Goal: Information Seeking & Learning: Learn about a topic

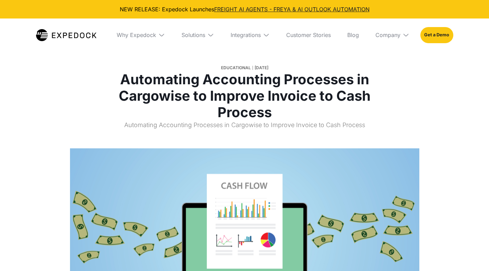
select select
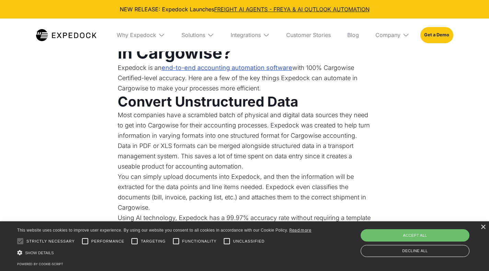
scroll to position [683, 0]
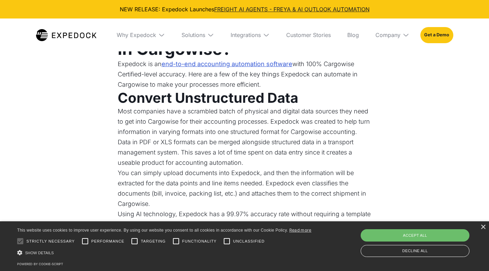
click at [276, 65] on link "end-to-end accounting automation software" at bounding box center [226, 64] width 131 height 10
click at [412, 248] on div "Decline all" at bounding box center [414, 251] width 109 height 12
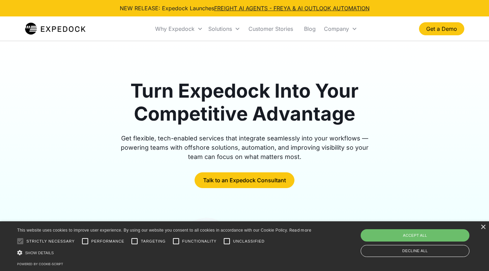
click at [407, 235] on div "Accept all" at bounding box center [414, 235] width 109 height 12
checkbox input "true"
